Goal: Find specific page/section: Find specific page/section

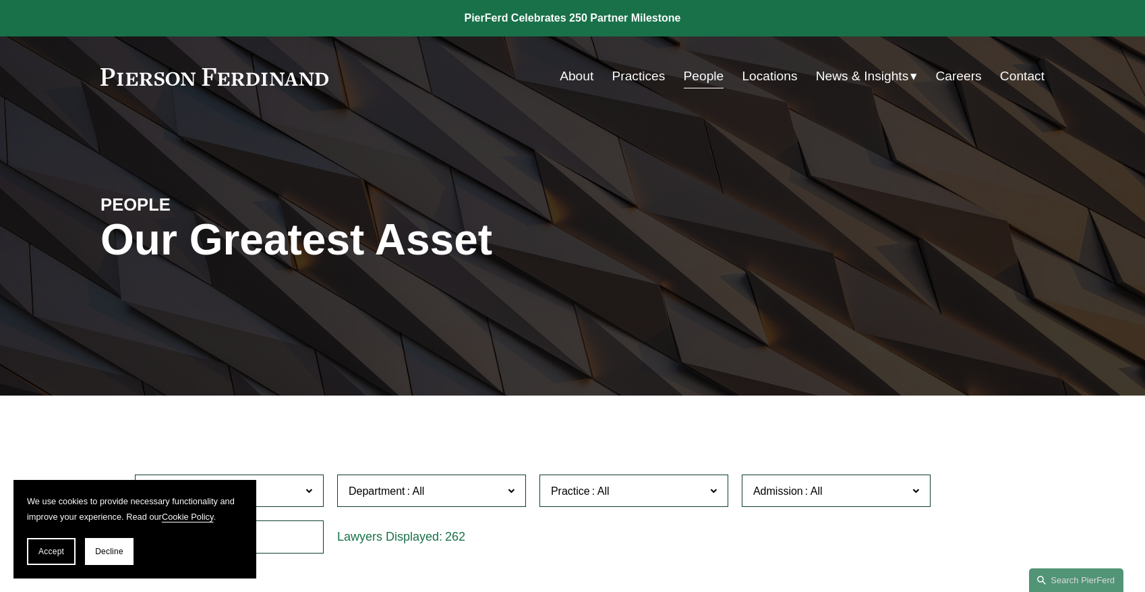
click at [706, 82] on link "People" at bounding box center [704, 76] width 40 height 26
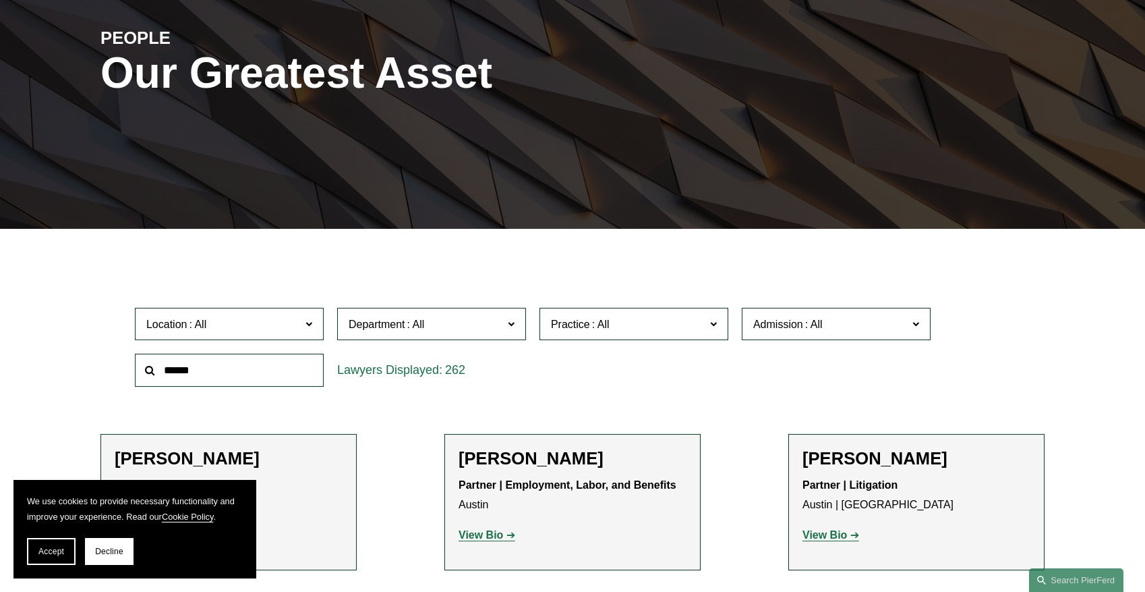
scroll to position [336, 0]
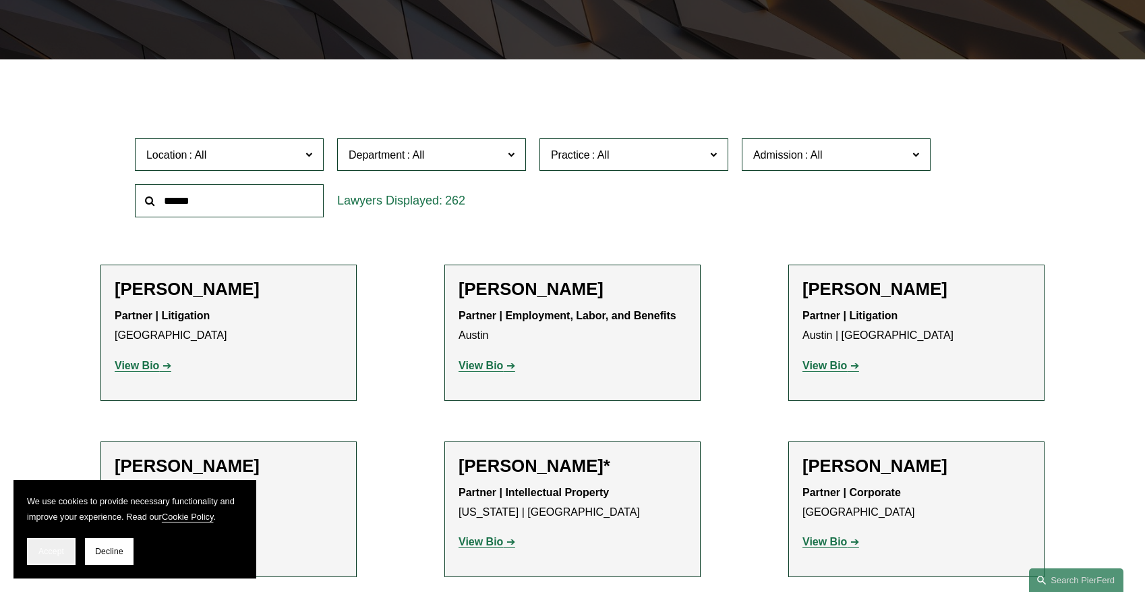
click at [54, 552] on span "Accept" at bounding box center [51, 550] width 26 height 9
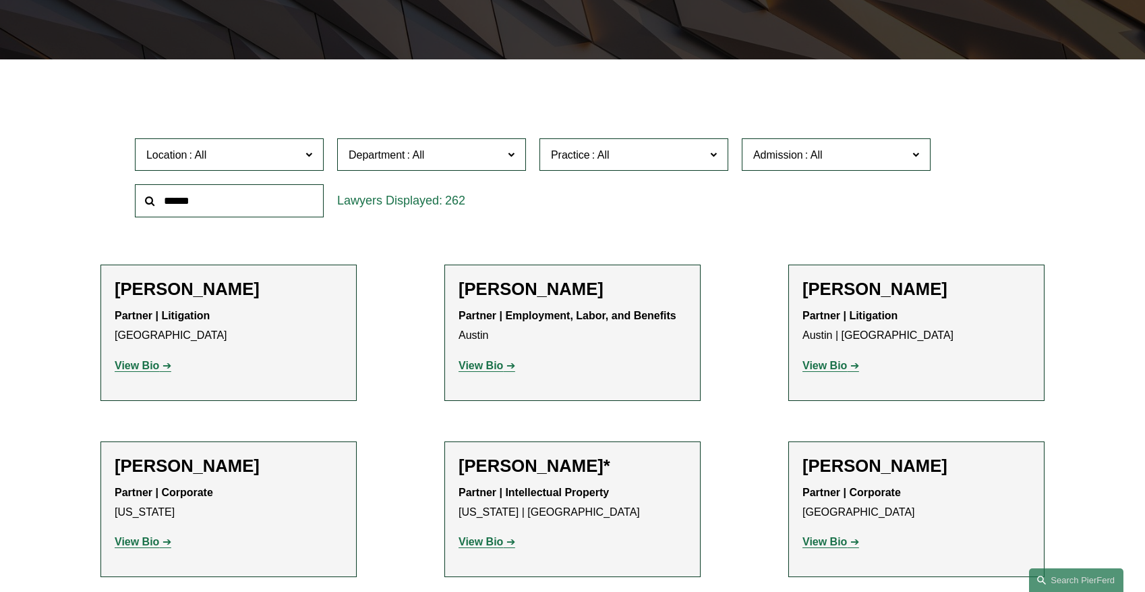
click at [219, 204] on input "text" at bounding box center [229, 200] width 189 height 33
type input "******"
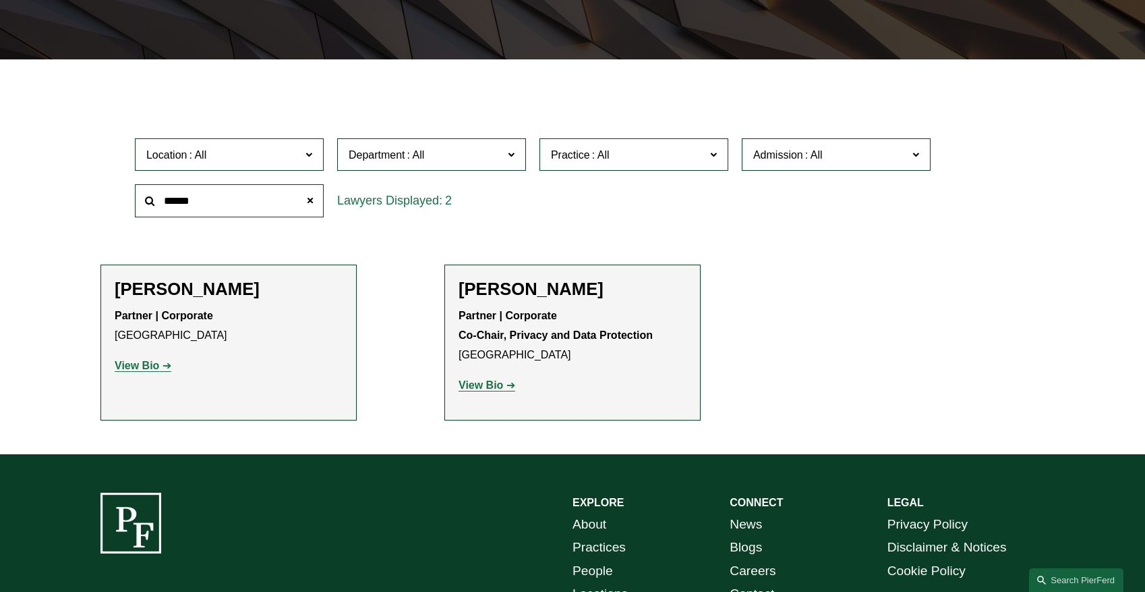
click at [498, 383] on strong "View Bio" at bounding box center [481, 384] width 45 height 11
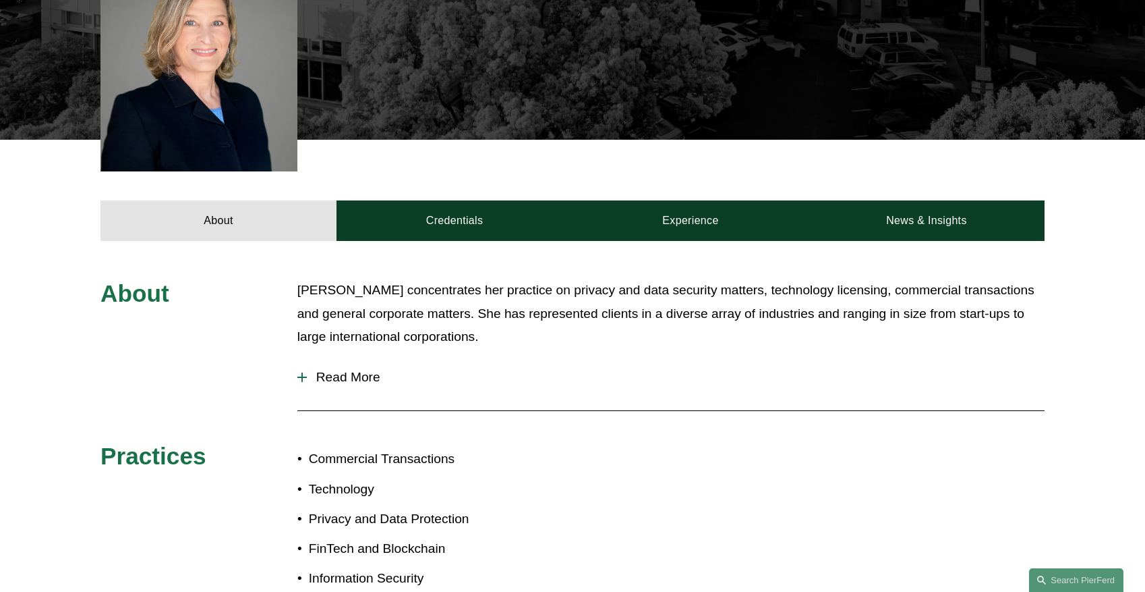
scroll to position [436, 0]
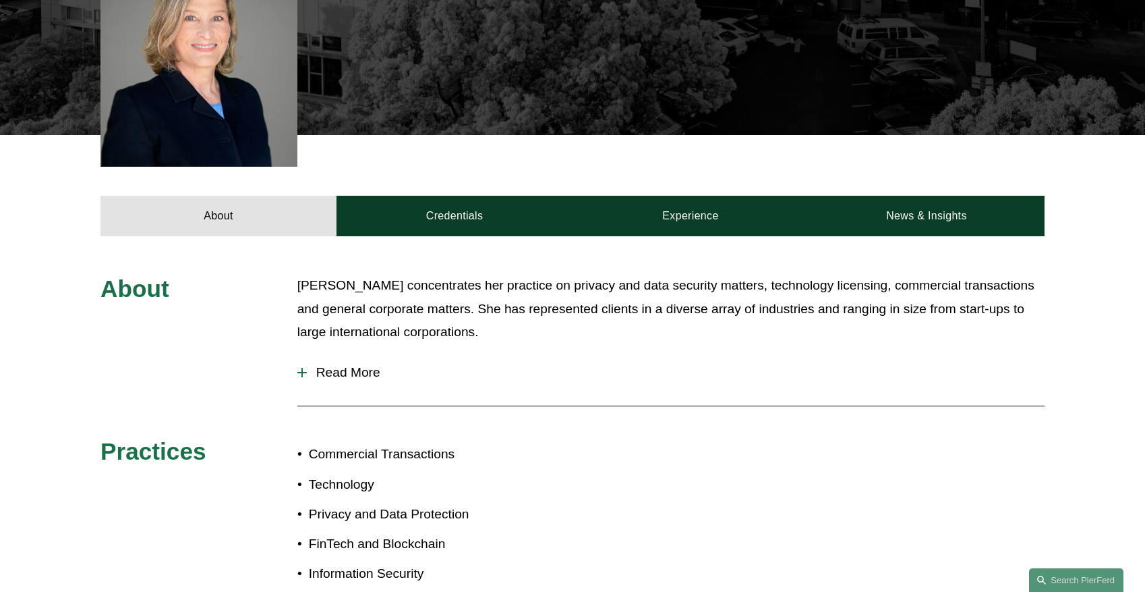
click at [345, 365] on span "Read More" at bounding box center [676, 372] width 738 height 15
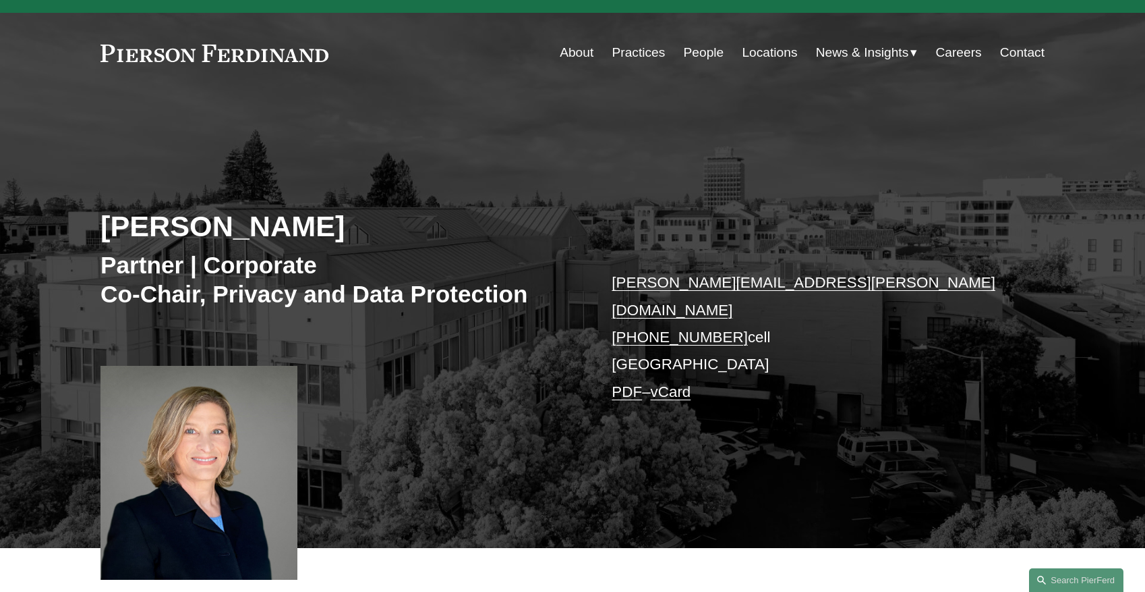
scroll to position [0, 0]
